Goal: Task Accomplishment & Management: Use online tool/utility

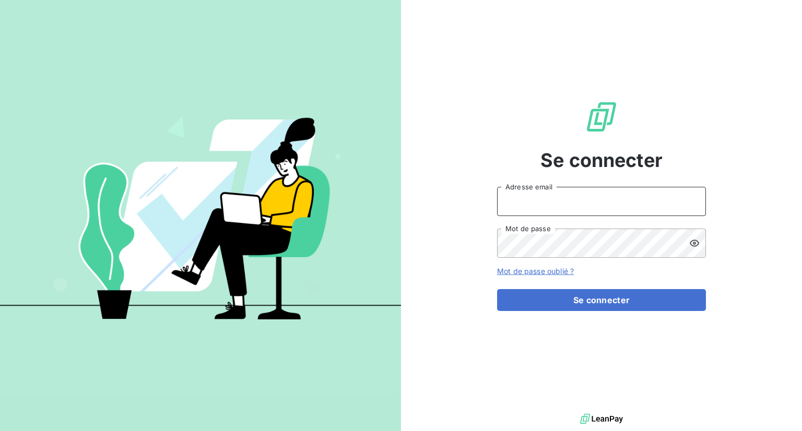
type input "[PERSON_NAME][EMAIL_ADDRESS][DOMAIN_NAME]"
click at [82, 132] on img at bounding box center [200, 215] width 401 height 251
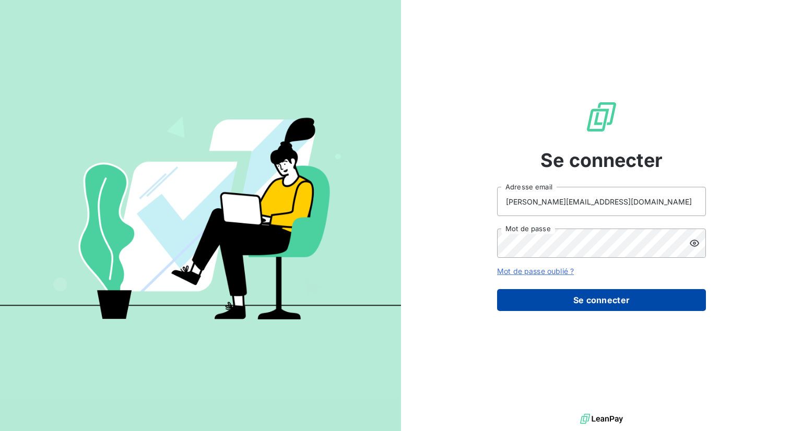
click at [585, 303] on button "Se connecter" at bounding box center [601, 300] width 209 height 22
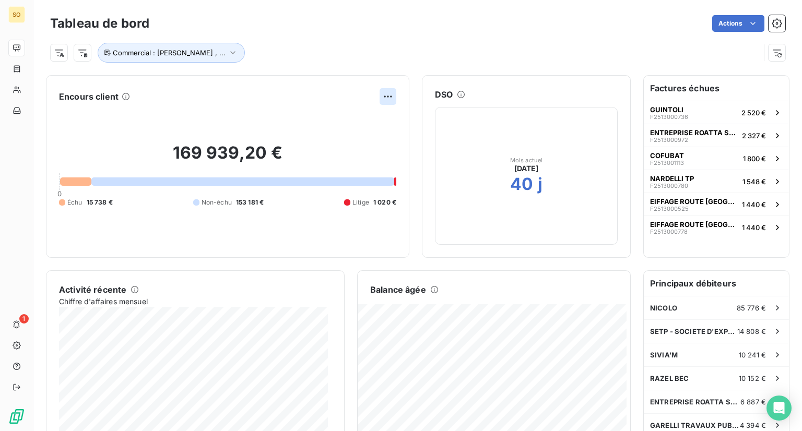
click at [376, 92] on html "SO 1 Tableau de bord Actions Commercial : [PERSON_NAME] , ... Encours client 16…" at bounding box center [401, 215] width 802 height 431
click at [334, 78] on html "SO 1 Tableau de bord Actions Commercial : [PERSON_NAME] , ... Encours client Ex…" at bounding box center [401, 215] width 802 height 431
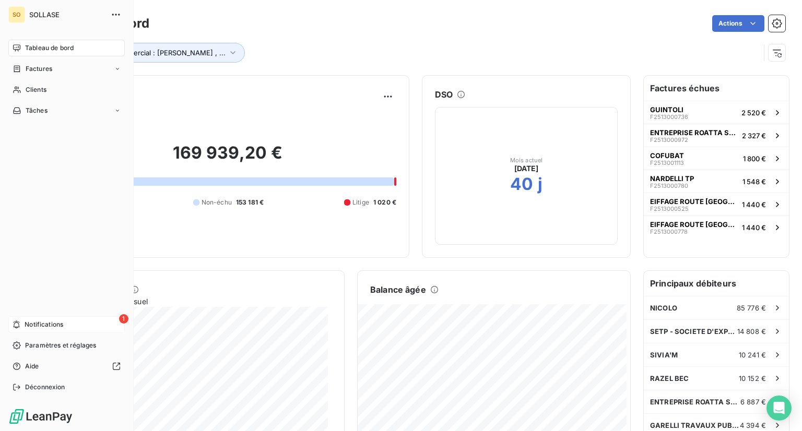
click at [69, 324] on div "1 Notifications" at bounding box center [66, 325] width 116 height 17
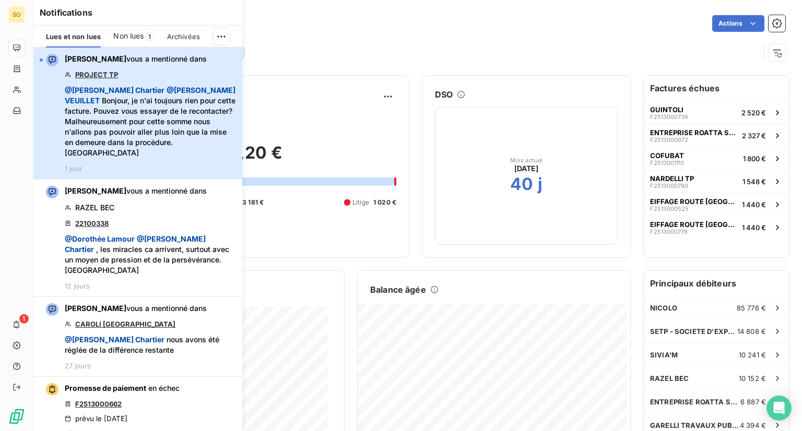
click at [162, 65] on div "[PERSON_NAME] vous a mentionné dans PROJECT TP @ [PERSON_NAME] @ [PERSON_NAME] …" at bounding box center [150, 113] width 171 height 119
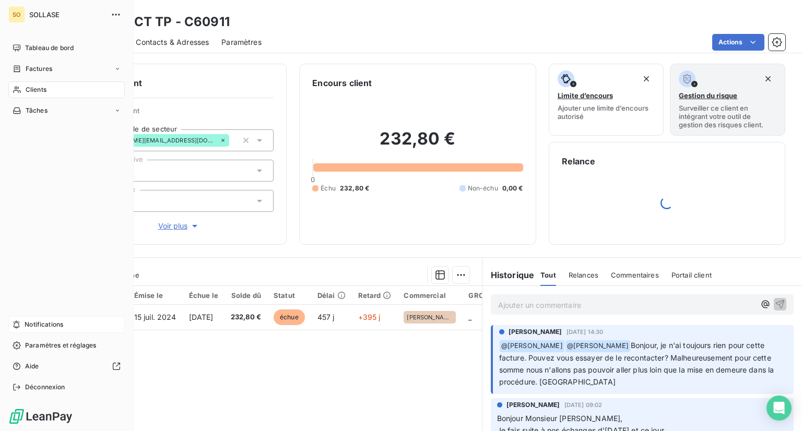
click at [39, 319] on div "Notifications" at bounding box center [66, 325] width 116 height 17
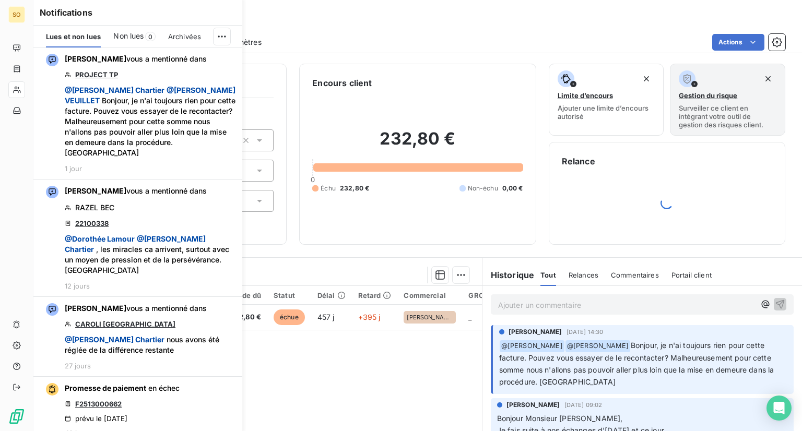
click at [324, 28] on div "Clients PROJECT TP - C60911" at bounding box center [417, 22] width 769 height 19
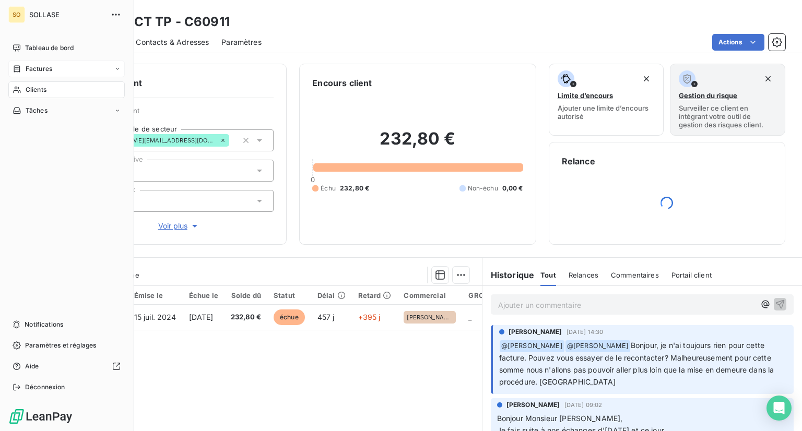
click at [42, 67] on span "Factures" at bounding box center [39, 68] width 27 height 9
click at [34, 88] on span "Factures" at bounding box center [38, 89] width 27 height 9
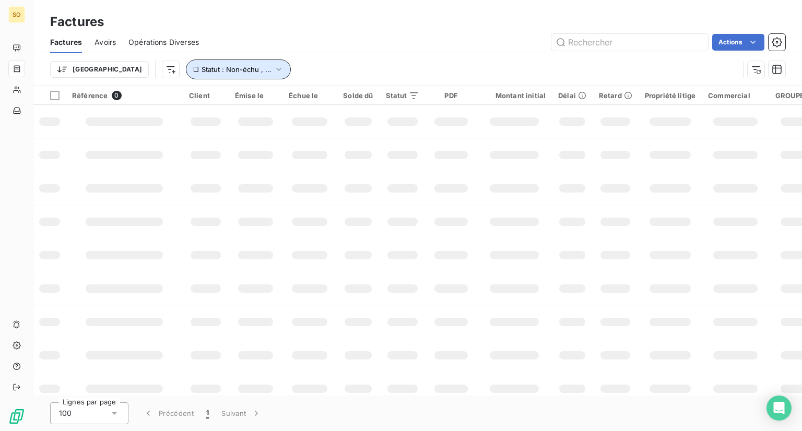
click at [276, 68] on icon "button" at bounding box center [278, 69] width 5 height 3
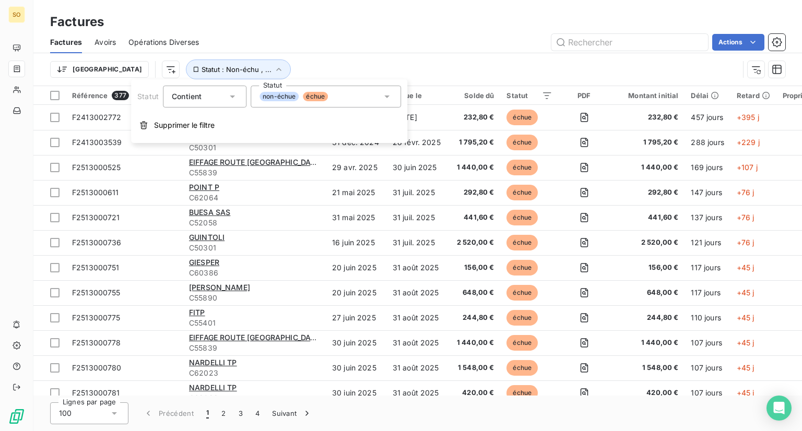
click at [391, 97] on icon at bounding box center [387, 96] width 10 height 10
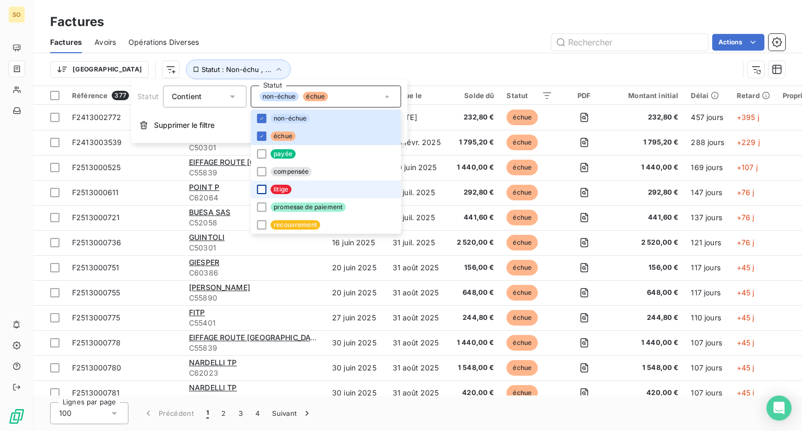
click at [261, 190] on div at bounding box center [261, 189] width 9 height 9
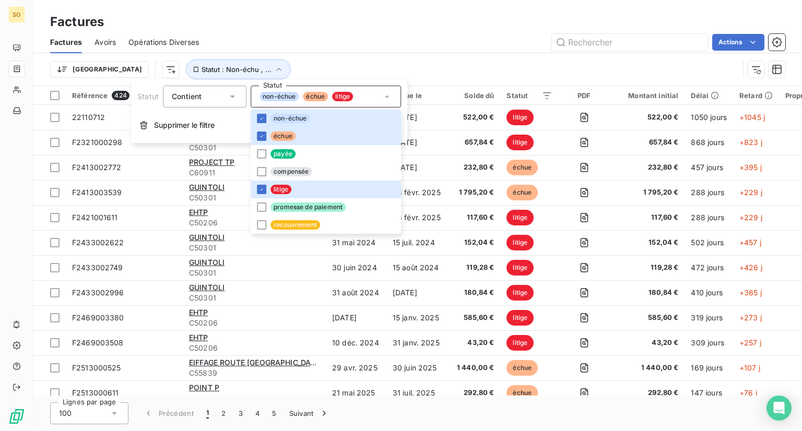
click at [413, 54] on div "Trier Statut : Non-échu , ..." at bounding box center [417, 69] width 735 height 32
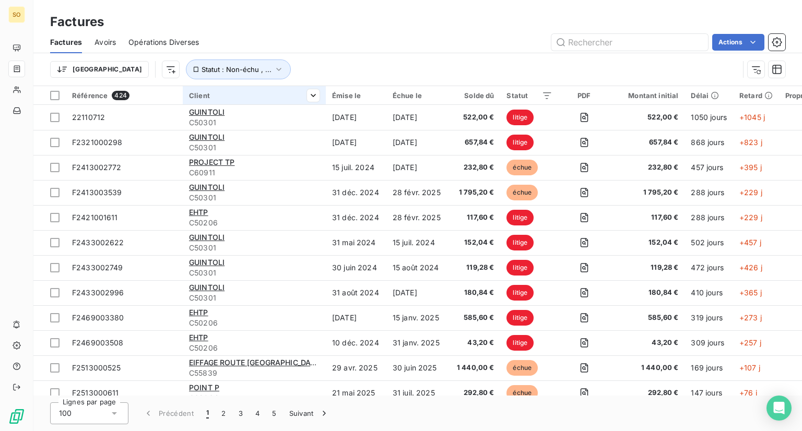
click at [217, 96] on div "Client" at bounding box center [254, 95] width 131 height 8
click at [303, 123] on icon at bounding box center [299, 123] width 10 height 10
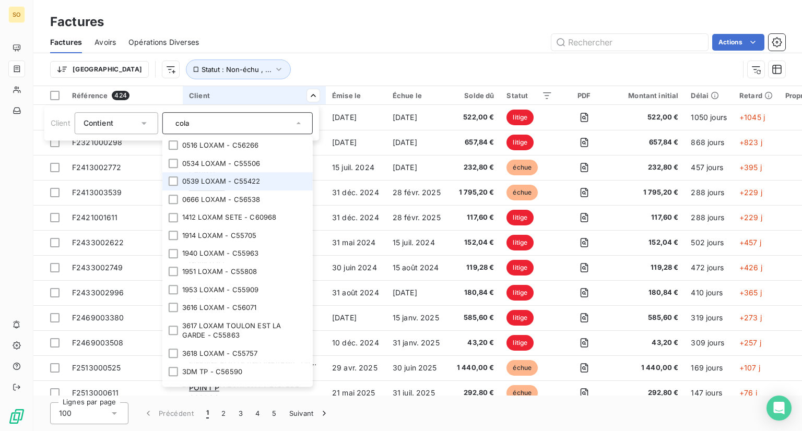
type input "colas"
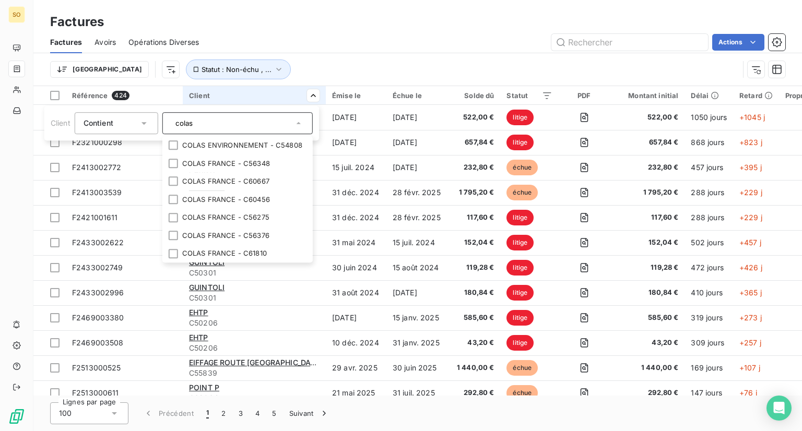
click at [279, 73] on html "SO Factures Factures Avoirs Opérations Diverses Actions Trier Statut : Non-échu…" at bounding box center [401, 215] width 802 height 431
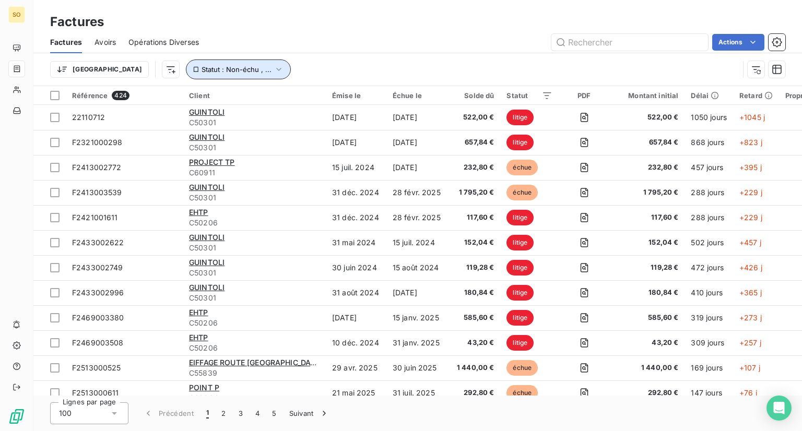
click at [274, 68] on icon "button" at bounding box center [279, 69] width 10 height 10
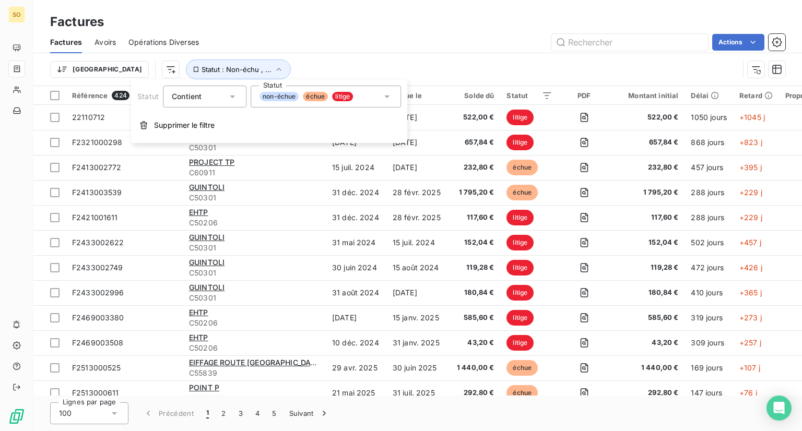
click at [233, 99] on icon at bounding box center [232, 96] width 10 height 10
click at [233, 98] on icon at bounding box center [232, 96] width 10 height 10
click at [392, 95] on div "non-échue échue litige" at bounding box center [326, 97] width 150 height 22
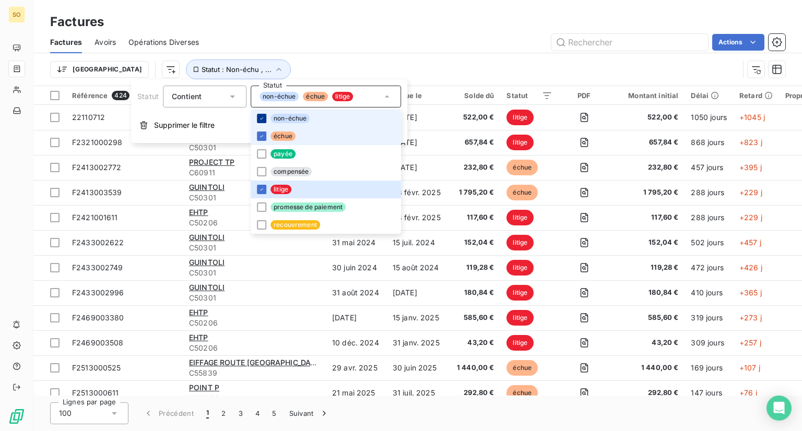
click at [260, 134] on icon at bounding box center [262, 136] width 6 height 6
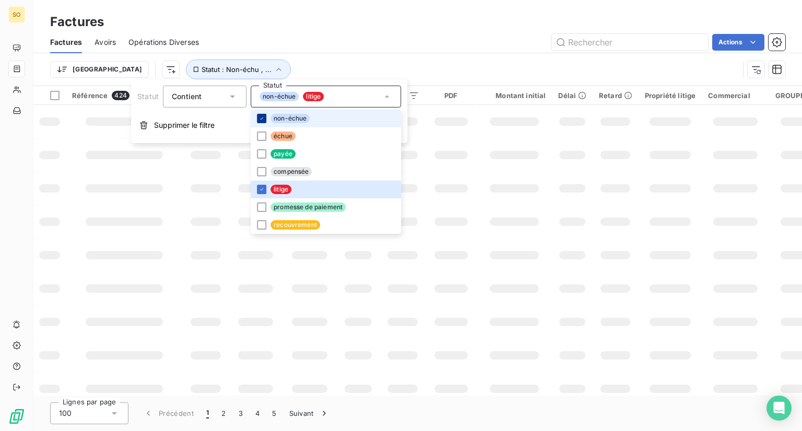
click at [262, 120] on icon at bounding box center [262, 118] width 6 height 6
click at [317, 42] on div "Actions" at bounding box center [499, 42] width 574 height 17
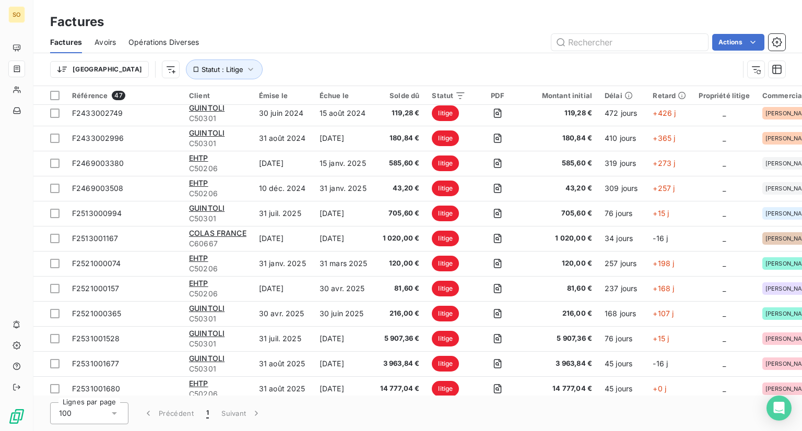
scroll to position [157, 0]
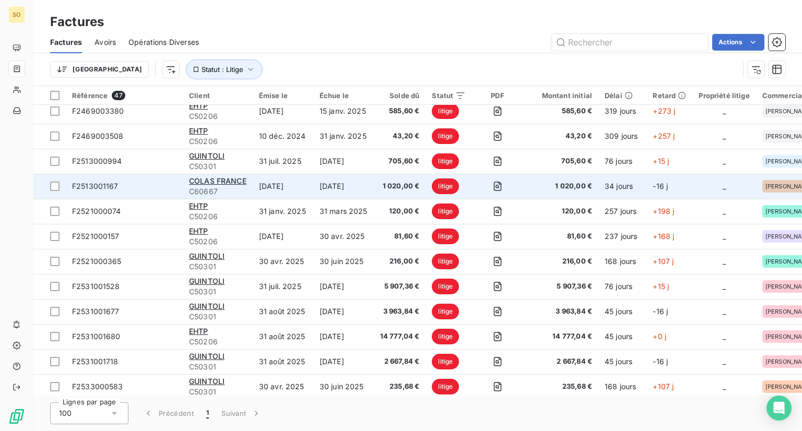
click at [232, 188] on span "C60667" at bounding box center [217, 191] width 57 height 10
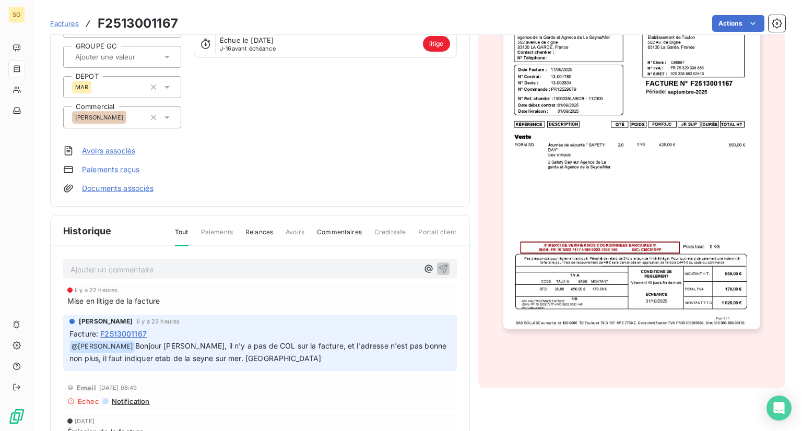
scroll to position [157, 0]
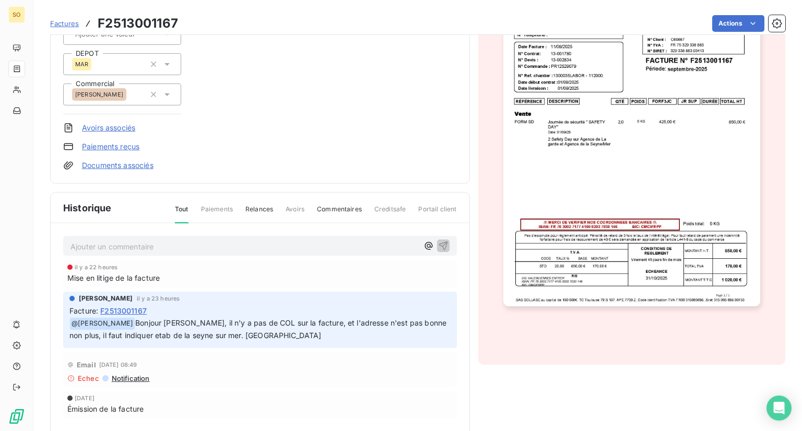
click at [179, 274] on div "Mise en litige de la facture" at bounding box center [259, 278] width 385 height 11
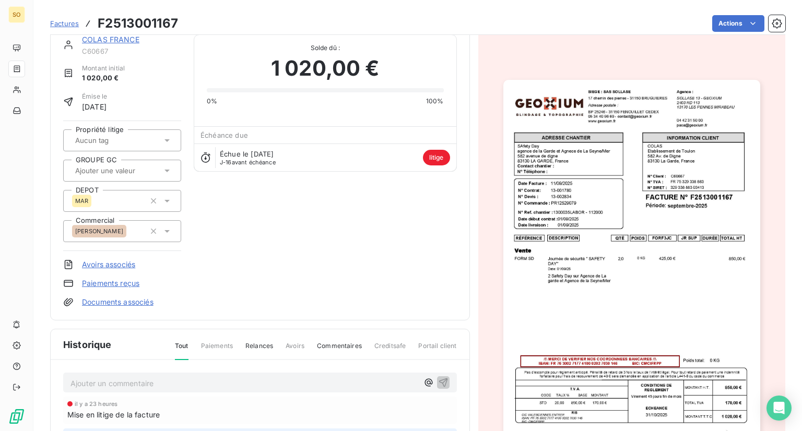
scroll to position [19, 0]
click at [101, 378] on p "Ajouter un commentaire ﻿" at bounding box center [245, 384] width 348 height 13
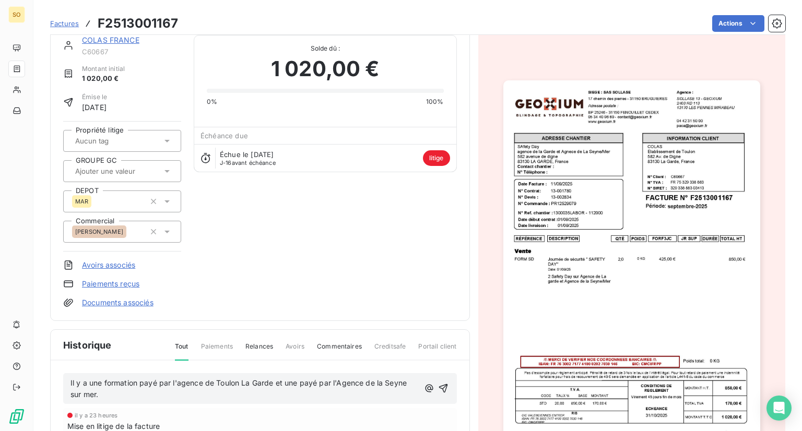
click at [71, 379] on span "Il y a une formation payé par l'agence de Toulon La Garde et une payé par l'Age…" at bounding box center [240, 389] width 338 height 21
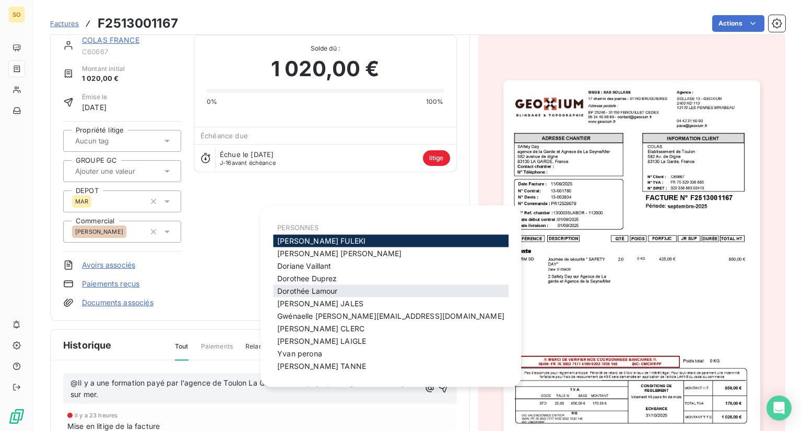
click at [343, 293] on div "[PERSON_NAME]" at bounding box center [391, 291] width 236 height 13
click at [328, 292] on span "[PERSON_NAME]" at bounding box center [307, 291] width 60 height 9
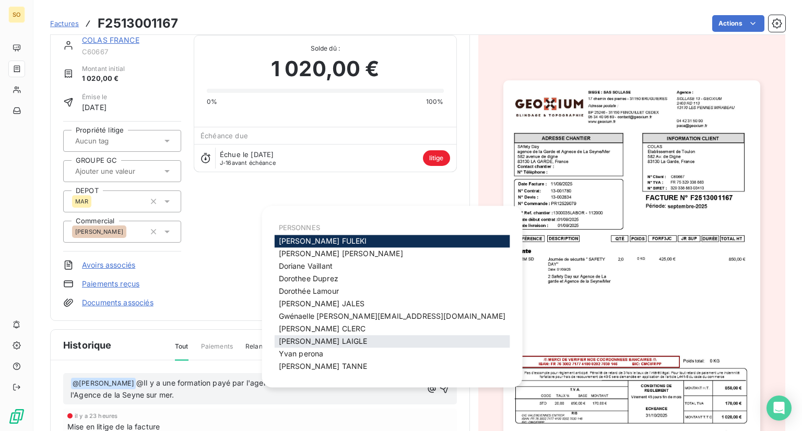
click at [318, 341] on span "[PERSON_NAME]" at bounding box center [323, 341] width 89 height 9
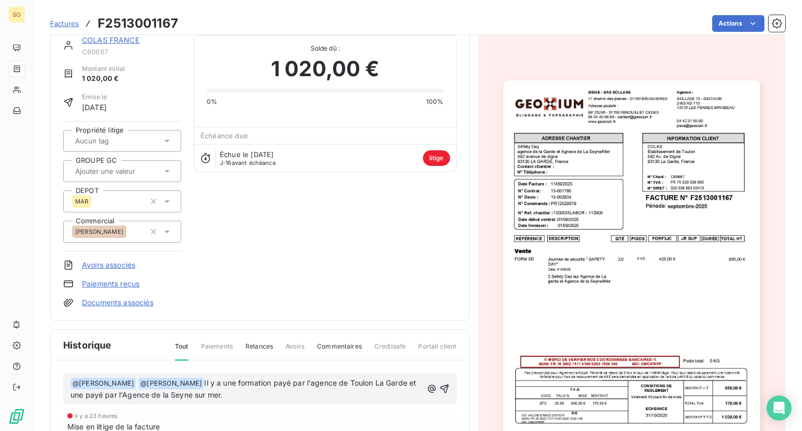
click at [244, 396] on p "﻿ @ [PERSON_NAME] ﻿ @ [PERSON_NAME] ﻿ Il y a une formation payé par l'agence de…" at bounding box center [247, 390] width 352 height 25
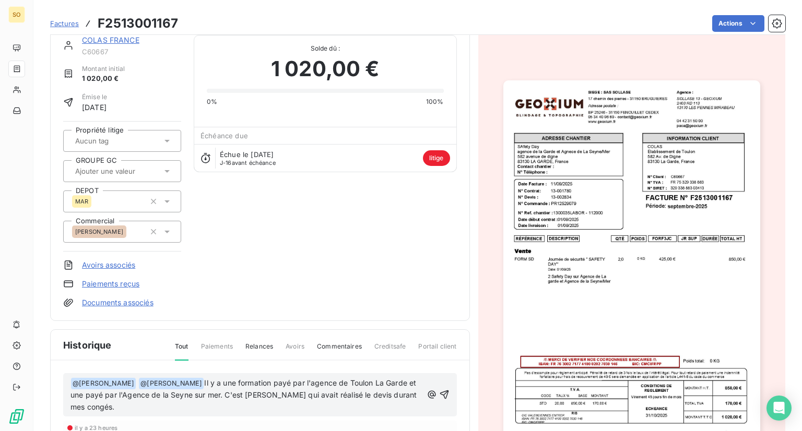
scroll to position [72, 0]
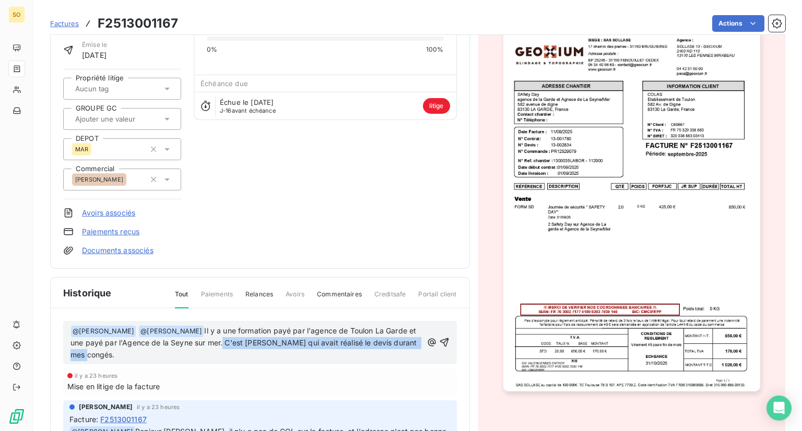
drag, startPoint x: 117, startPoint y: 355, endPoint x: 233, endPoint y: 347, distance: 116.2
click at [233, 347] on p "﻿ @ [PERSON_NAME] ﻿ @ [PERSON_NAME] ﻿ Il y a une formation payé par l'agence de…" at bounding box center [247, 343] width 352 height 37
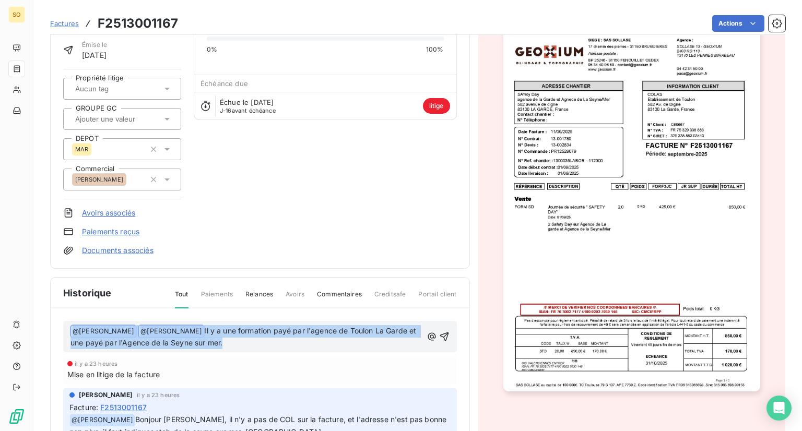
drag, startPoint x: 242, startPoint y: 344, endPoint x: 66, endPoint y: 324, distance: 177.1
click at [67, 325] on div "﻿ @ [PERSON_NAME] ﻿ @ [PERSON_NAME] ﻿ Il y a une formation payé par l'agence de…" at bounding box center [260, 337] width 394 height 32
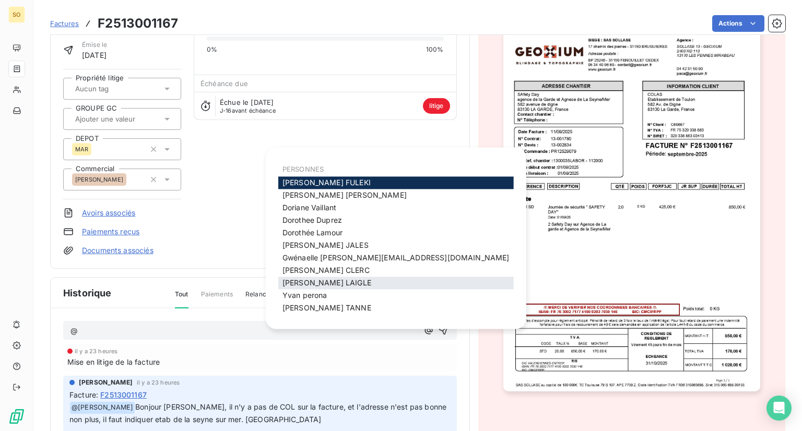
click at [325, 285] on span "[PERSON_NAME]" at bounding box center [327, 283] width 89 height 9
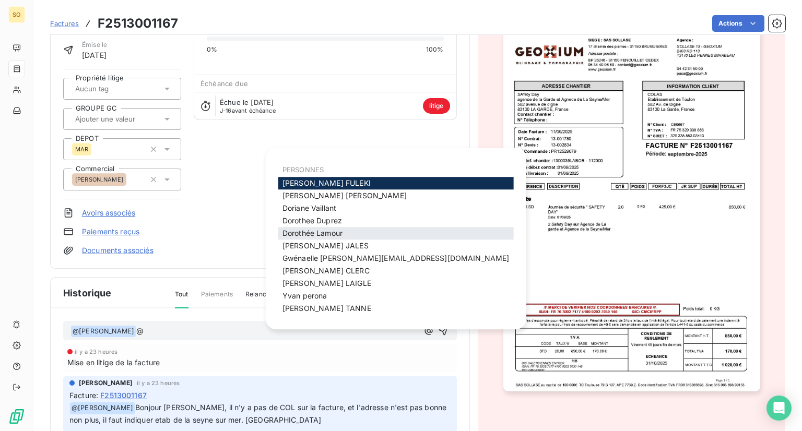
click at [348, 230] on div "[PERSON_NAME]" at bounding box center [396, 233] width 236 height 13
click at [324, 232] on span "[PERSON_NAME]" at bounding box center [313, 233] width 60 height 9
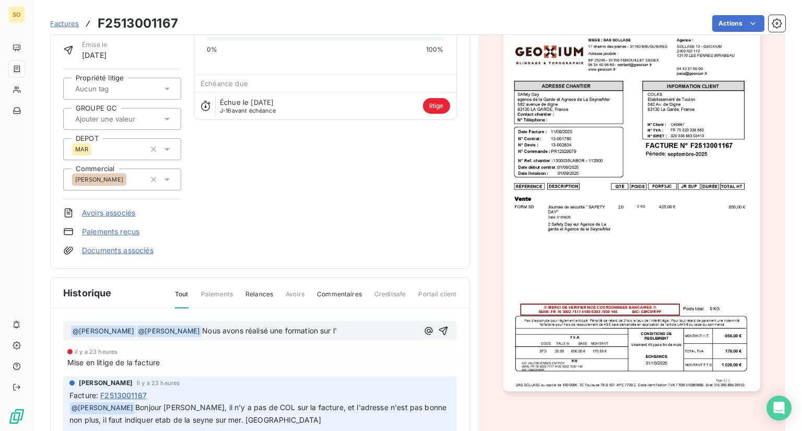
click at [423, 325] on button "button" at bounding box center [429, 331] width 13 height 13
click at [349, 322] on div "﻿ @ [PERSON_NAME] ﻿ ﻿ @ [PERSON_NAME] ﻿ Nous avons réalisé une formation sur l'" at bounding box center [260, 331] width 394 height 20
click at [352, 329] on p "﻿ @ [PERSON_NAME] ﻿ ﻿ @ [PERSON_NAME] ﻿ Nous avons réalisé une formation sur l'" at bounding box center [245, 331] width 348 height 13
